Goal: Complete application form

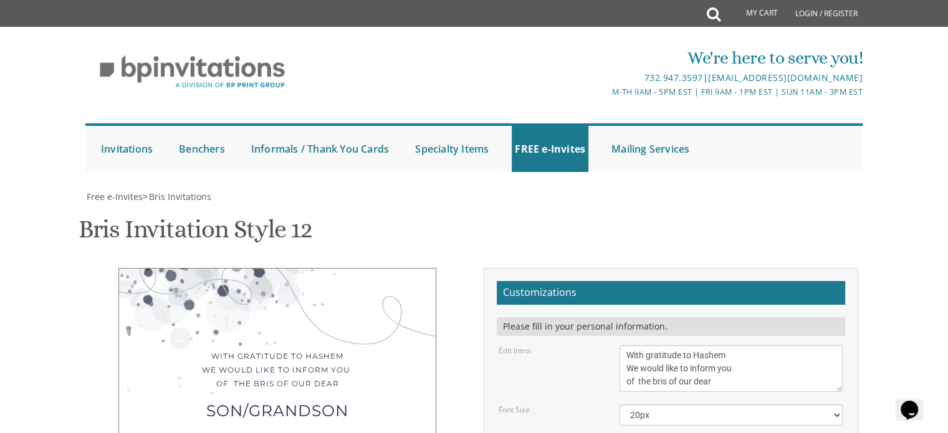
drag, startPoint x: 685, startPoint y: 236, endPoint x: 551, endPoint y: 247, distance: 133.8
type textarea "[PERSON_NAME]"
drag, startPoint x: 686, startPoint y: 274, endPoint x: 608, endPoint y: 277, distance: 77.4
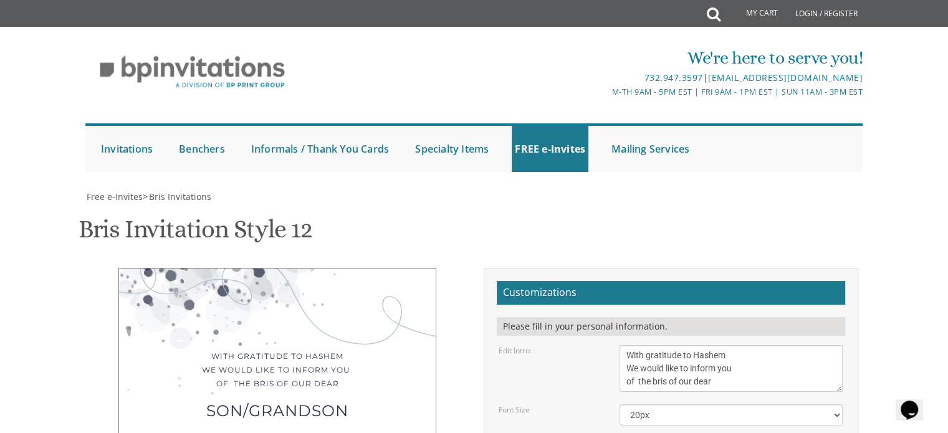
drag, startPoint x: 684, startPoint y: 287, endPoint x: 622, endPoint y: 292, distance: 62.6
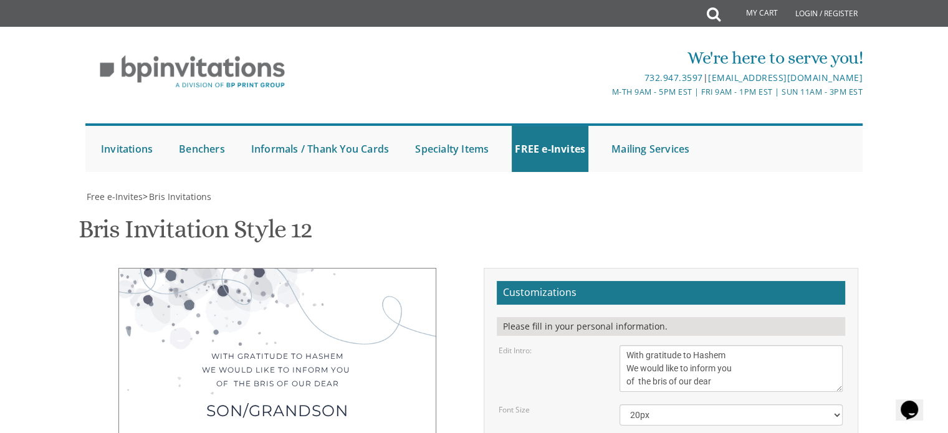
type textarea "[PERSON_NAME] and [PERSON_NAME] Rabbi [PERSON_NAME] and [PERSON_NAME]"
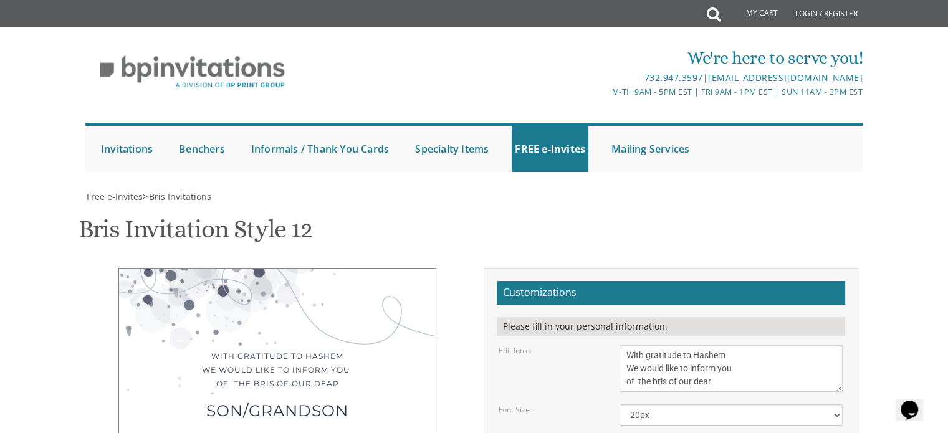
type textarea "[PERSON_NAME] and [PERSON_NAME]"
drag, startPoint x: 660, startPoint y: 214, endPoint x: 633, endPoint y: 214, distance: 26.2
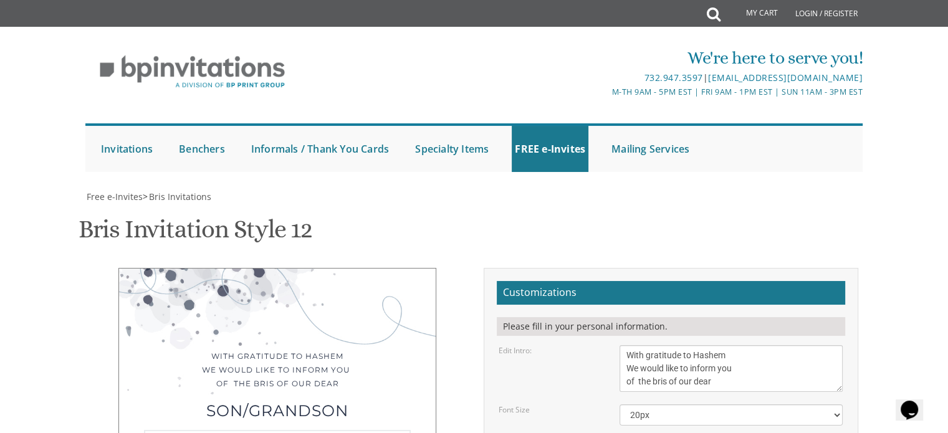
type textarea "[DATE] Selichos at 6:45 • Bris at 8:00 [GEOGRAPHIC_DATA] [STREET_ADDRESS][US_ST…"
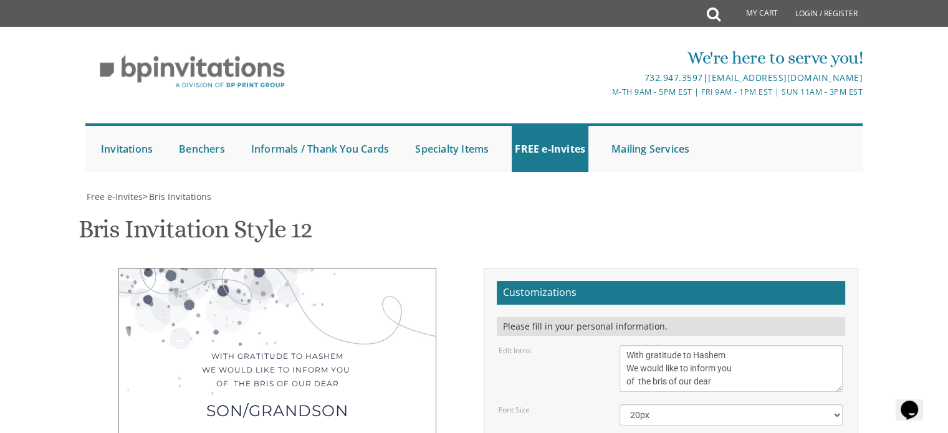
type textarea "[PERSON_NAME] and [PERSON_NAME] Rabbi [PERSON_NAME] and [PERSON_NAME]"
